Goal: Task Accomplishment & Management: Manage account settings

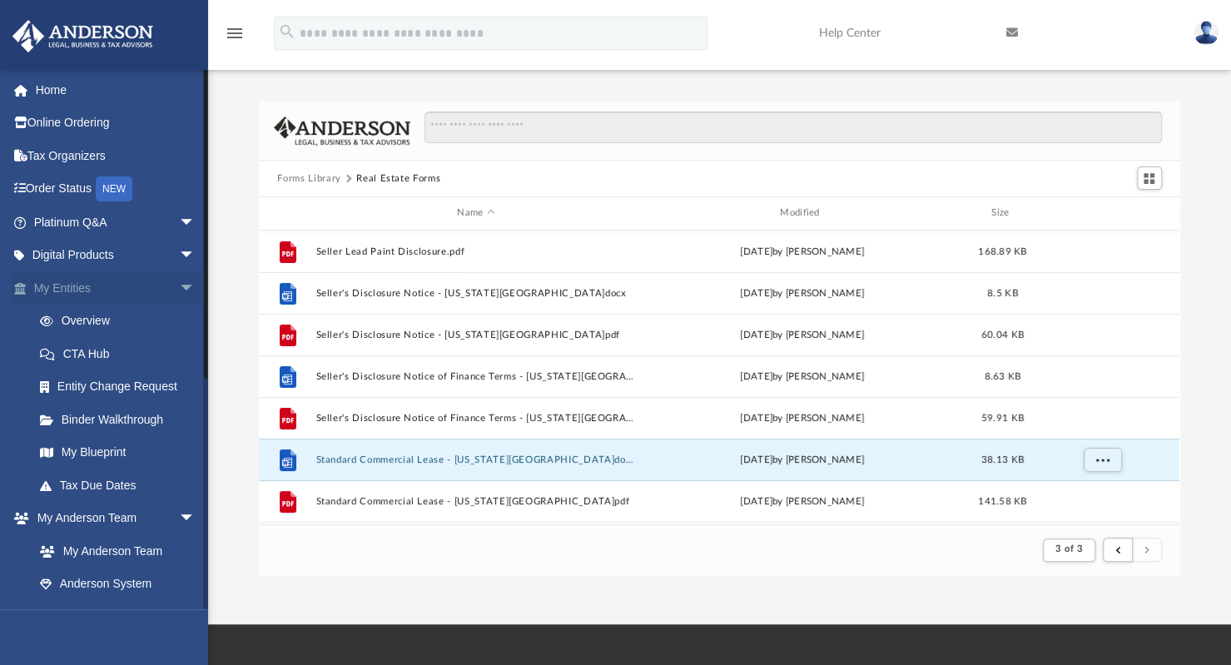
scroll to position [315, 907]
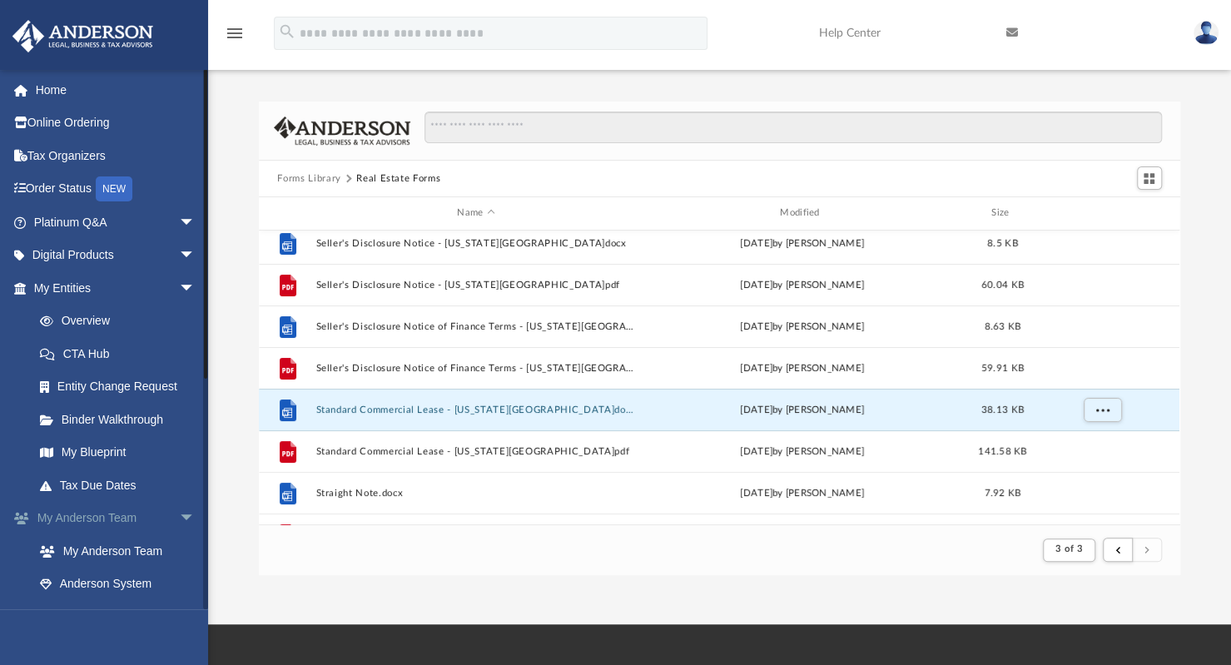
click at [108, 514] on link "My Anderson Team arrow_drop_down" at bounding box center [116, 518] width 209 height 33
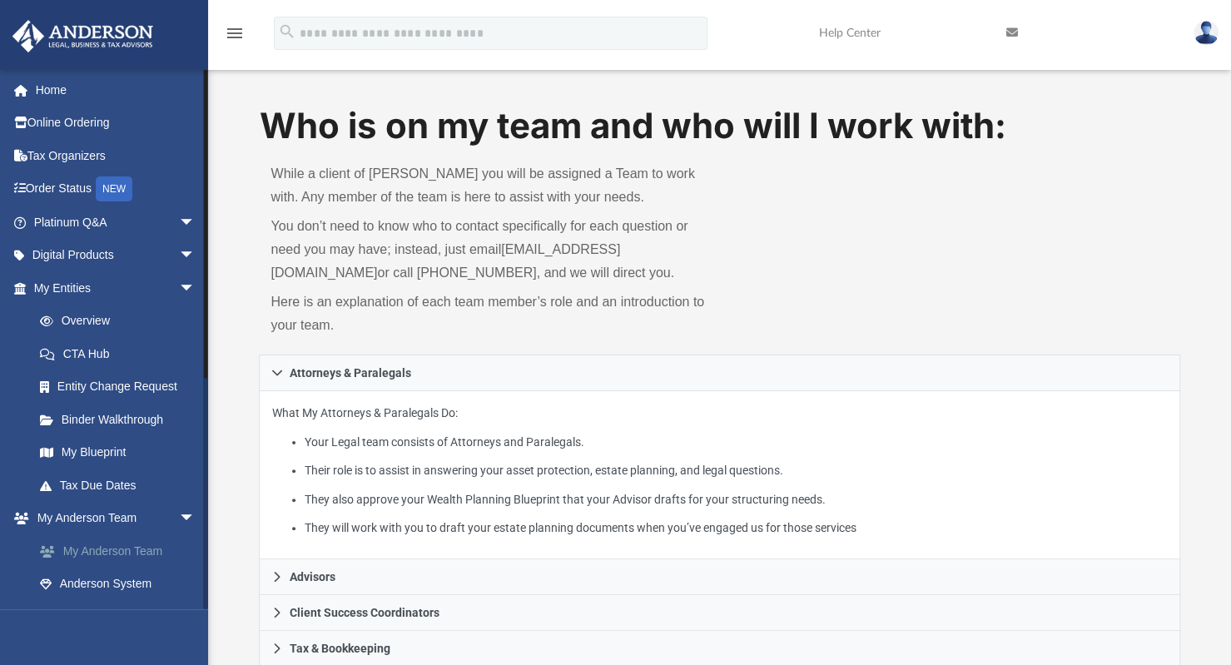
click at [105, 547] on link "My Anderson Team" at bounding box center [121, 550] width 197 height 33
click at [97, 551] on link "My Anderson Team" at bounding box center [121, 550] width 197 height 33
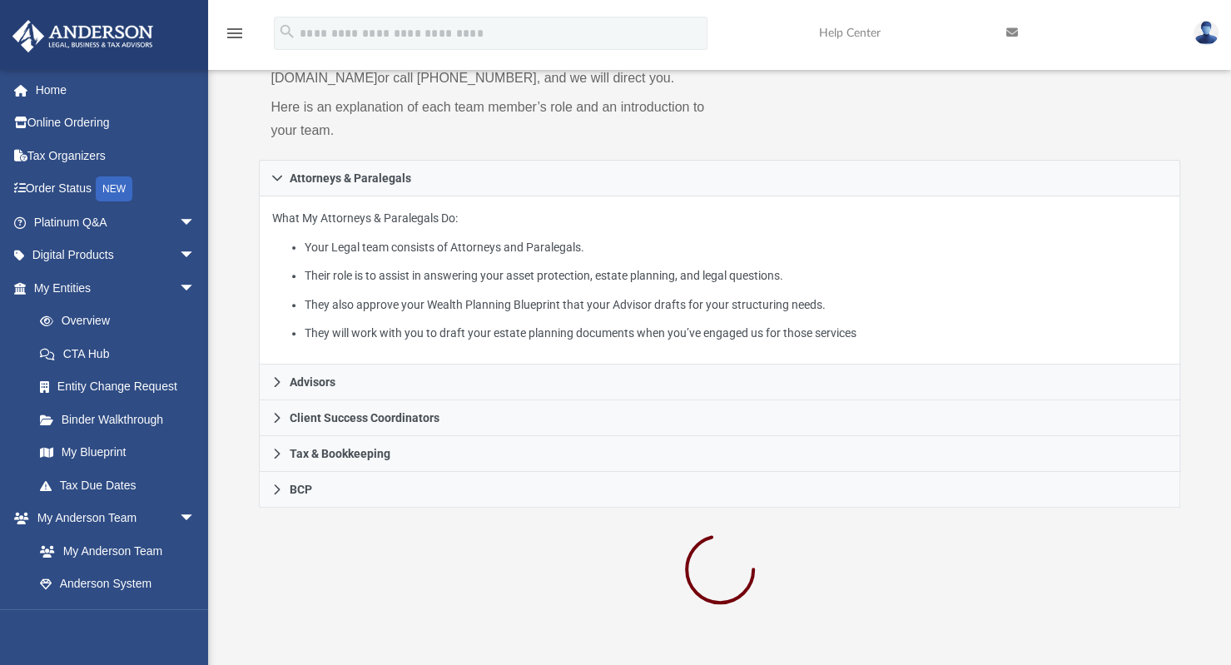
scroll to position [195, 0]
click at [1202, 43] on img at bounding box center [1206, 33] width 25 height 24
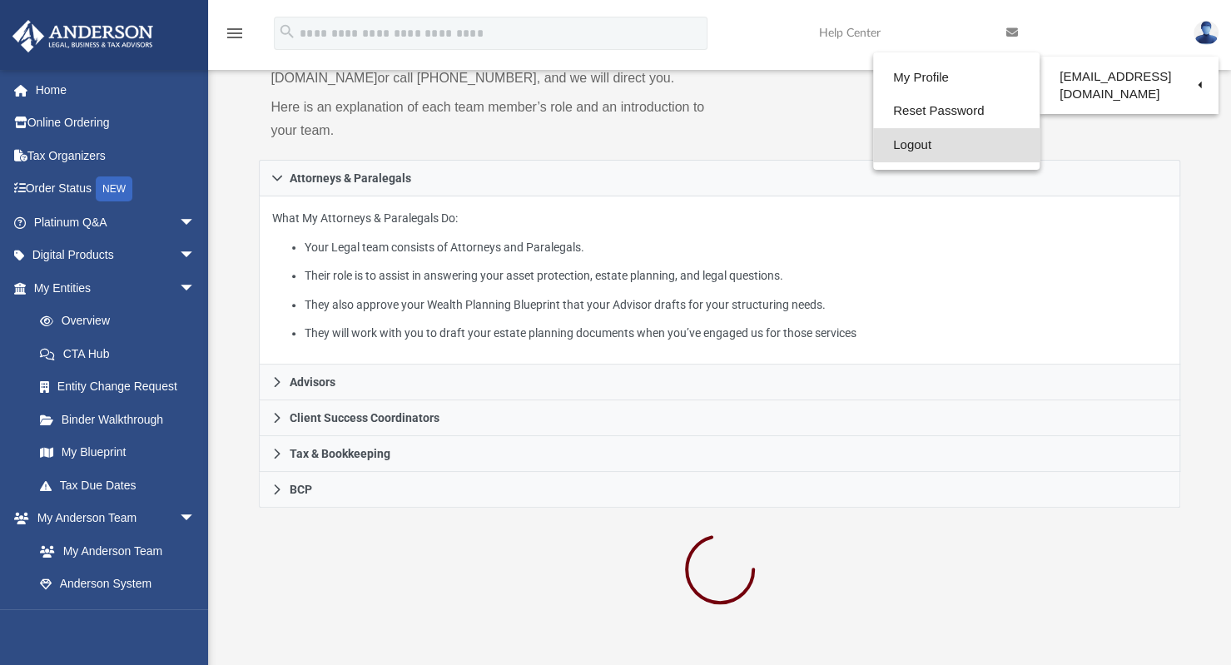
click at [927, 151] on link "Logout" at bounding box center [956, 145] width 166 height 34
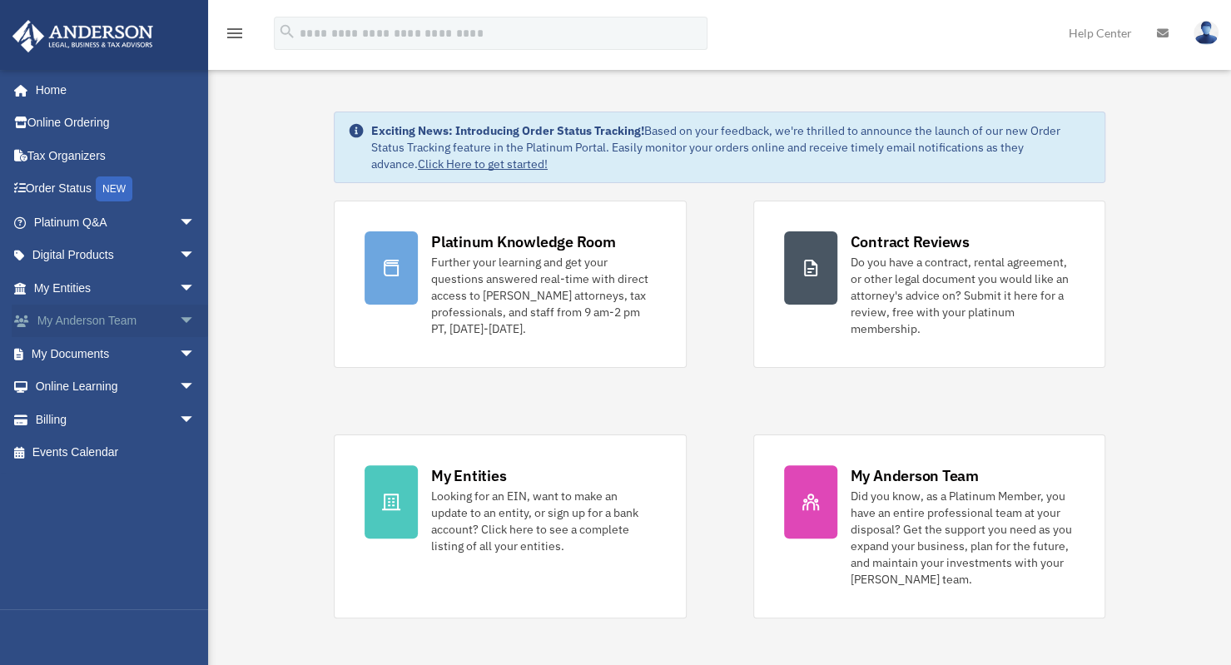
click at [180, 322] on span "arrow_drop_down" at bounding box center [195, 322] width 33 height 34
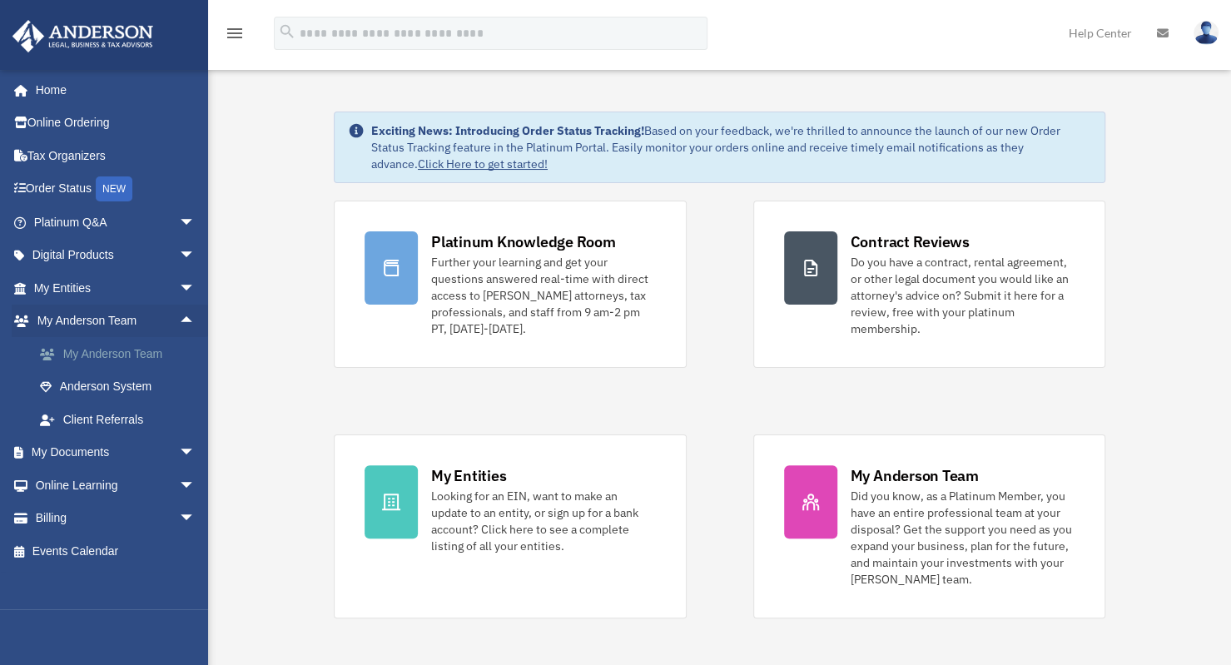
click at [132, 354] on link "My Anderson Team" at bounding box center [121, 353] width 197 height 33
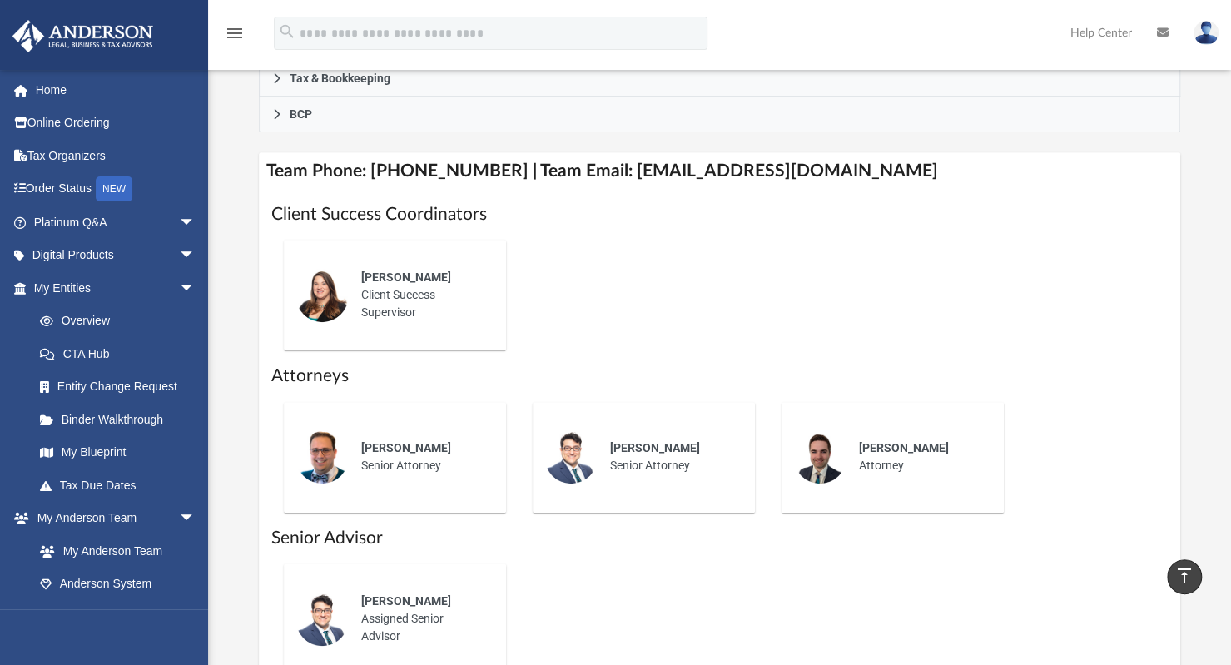
scroll to position [568, 0]
click at [1205, 34] on img at bounding box center [1206, 33] width 25 height 24
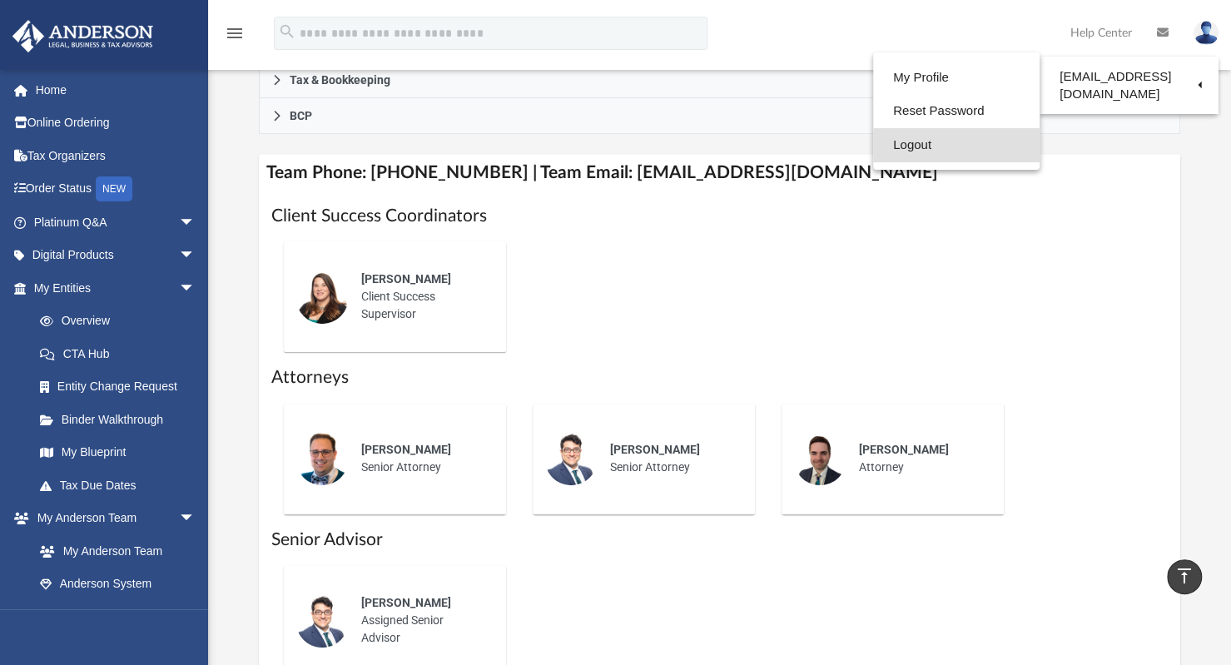
click at [952, 142] on link "Logout" at bounding box center [956, 145] width 166 height 34
